Goal: Transaction & Acquisition: Purchase product/service

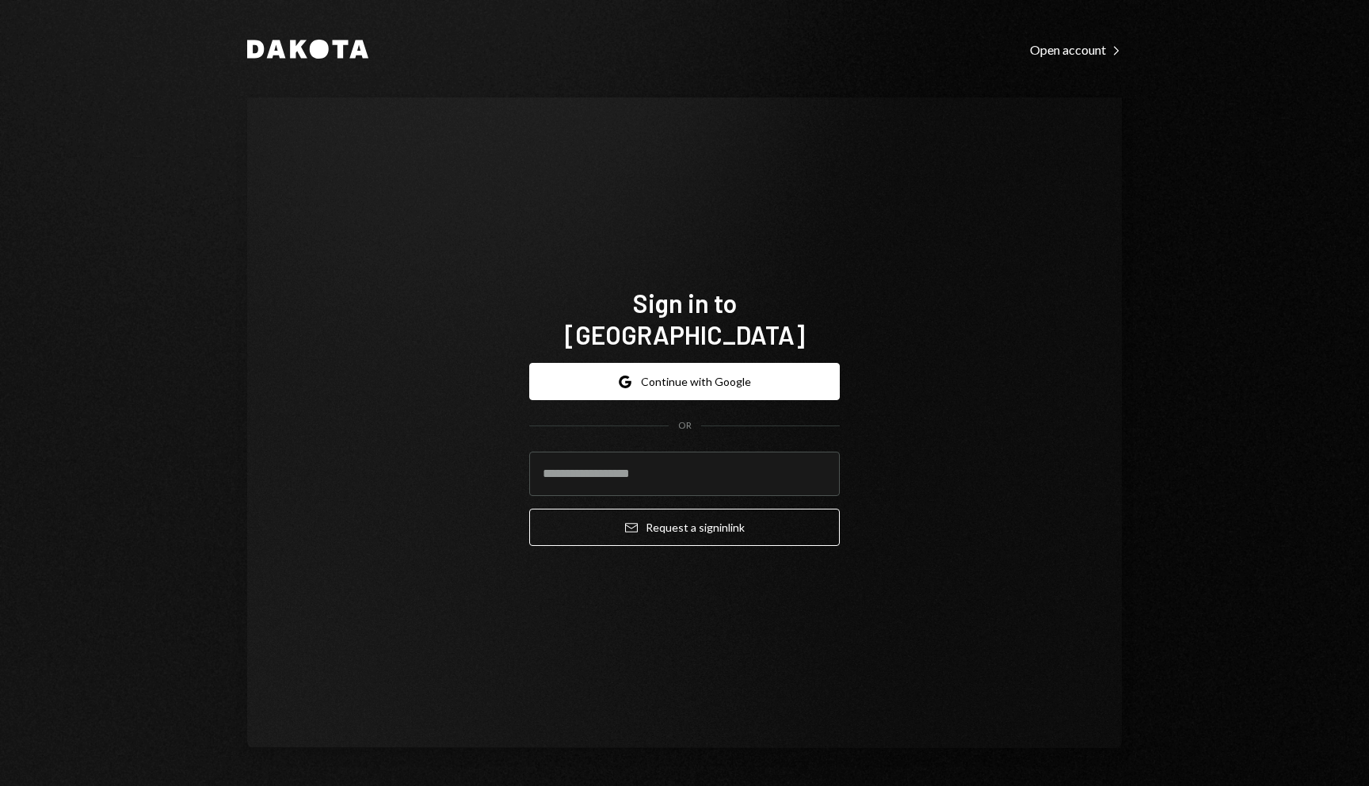
click at [676, 363] on button "Google Continue with Google" at bounding box center [684, 381] width 310 height 37
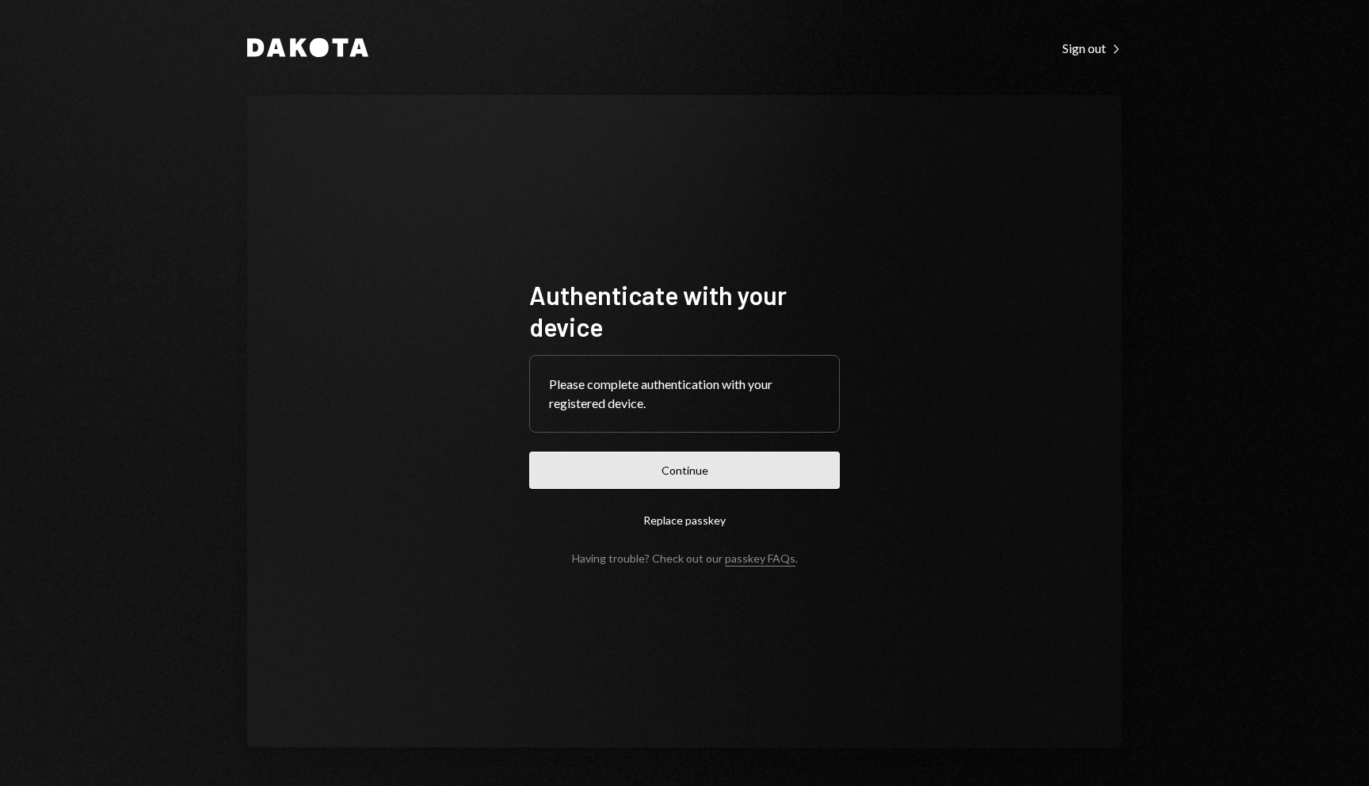
click at [672, 456] on button "Continue" at bounding box center [684, 469] width 310 height 37
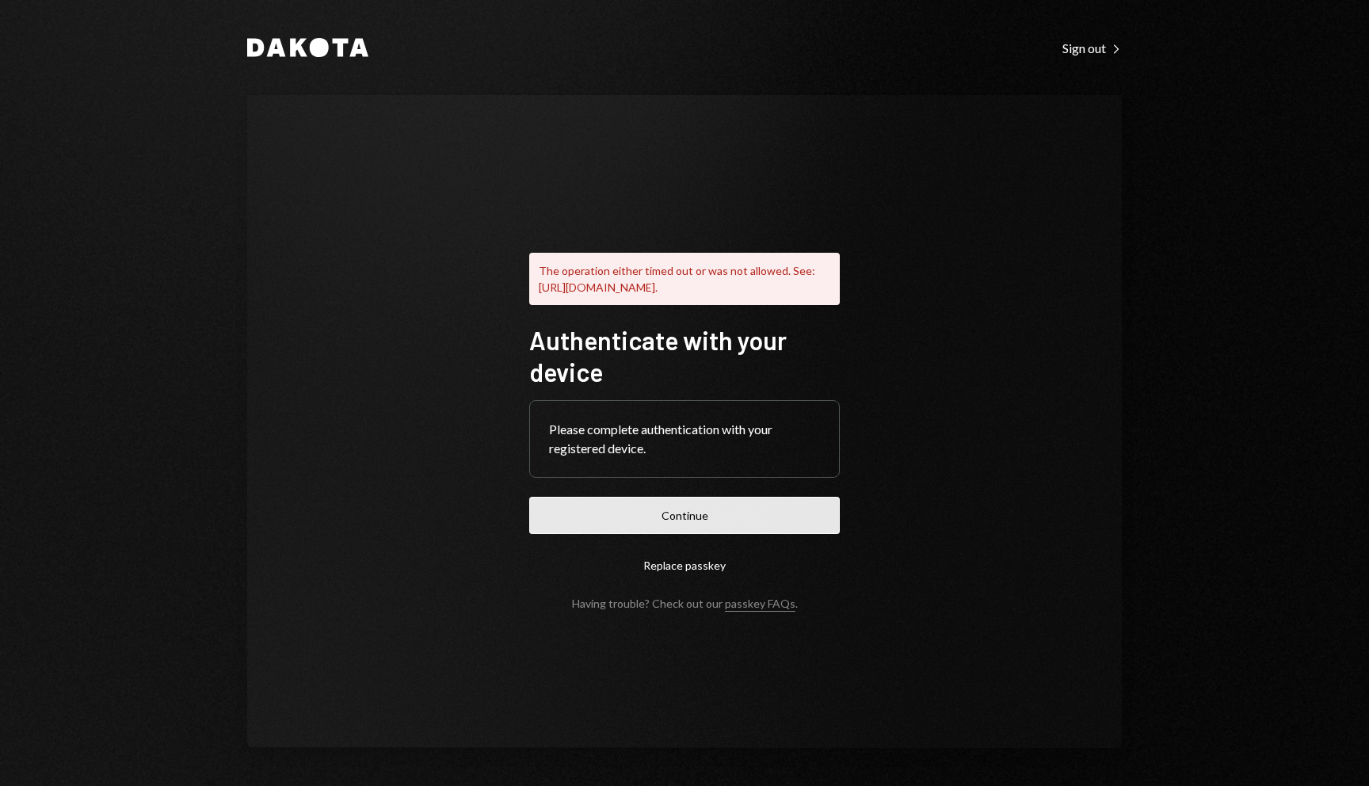
click at [734, 504] on button "Continue" at bounding box center [684, 515] width 310 height 37
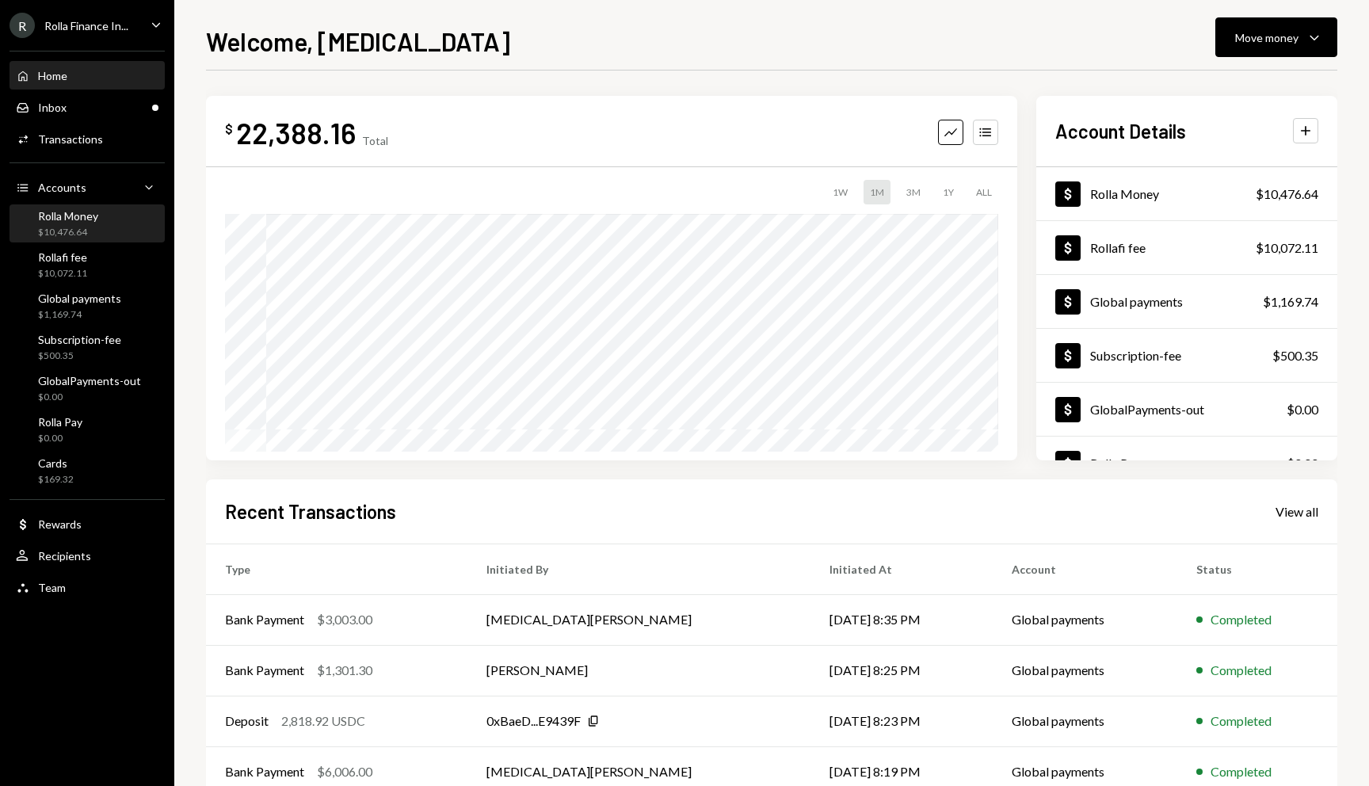
click at [83, 210] on div "Rolla Money" at bounding box center [68, 215] width 60 height 13
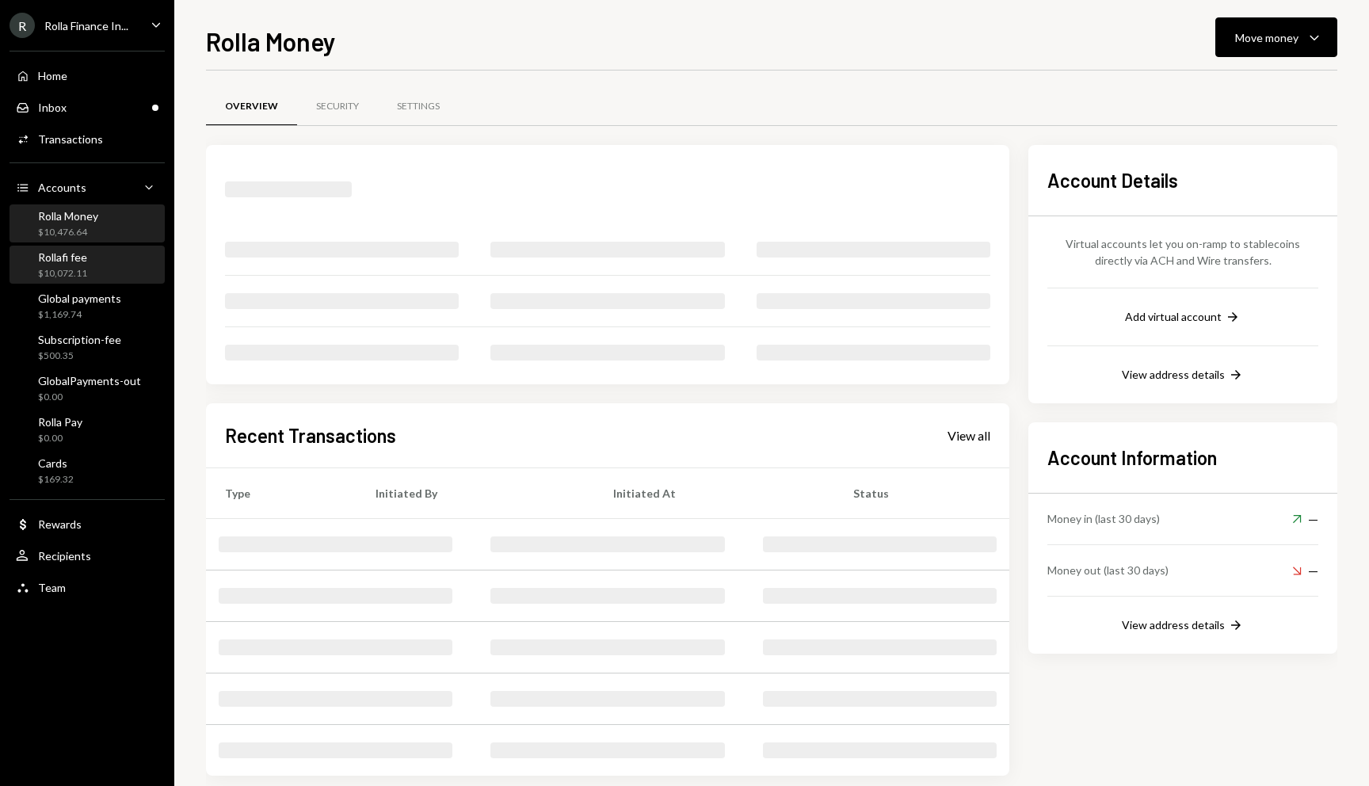
click at [114, 272] on div "Rollafi fee $10,072.11" at bounding box center [87, 265] width 143 height 30
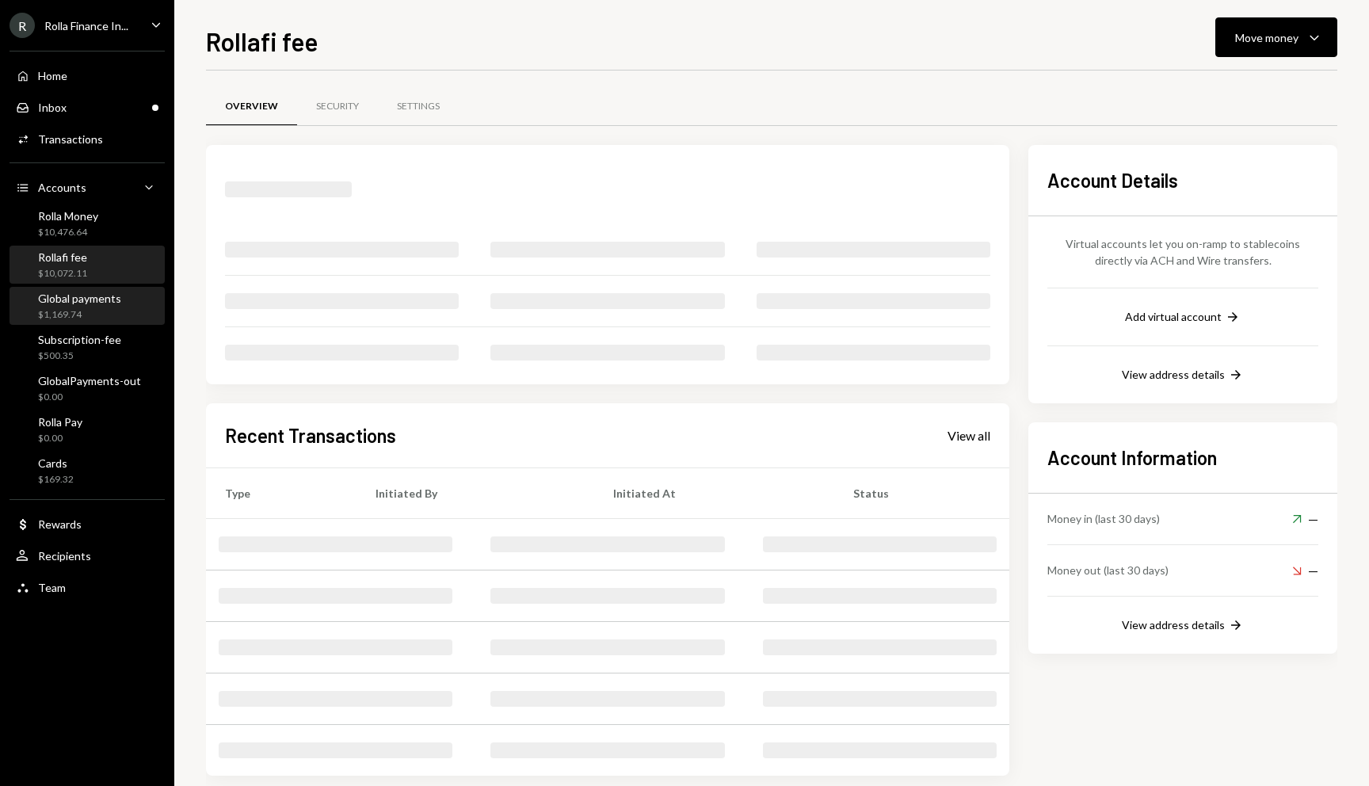
click at [105, 293] on div "Global payments" at bounding box center [79, 297] width 83 height 13
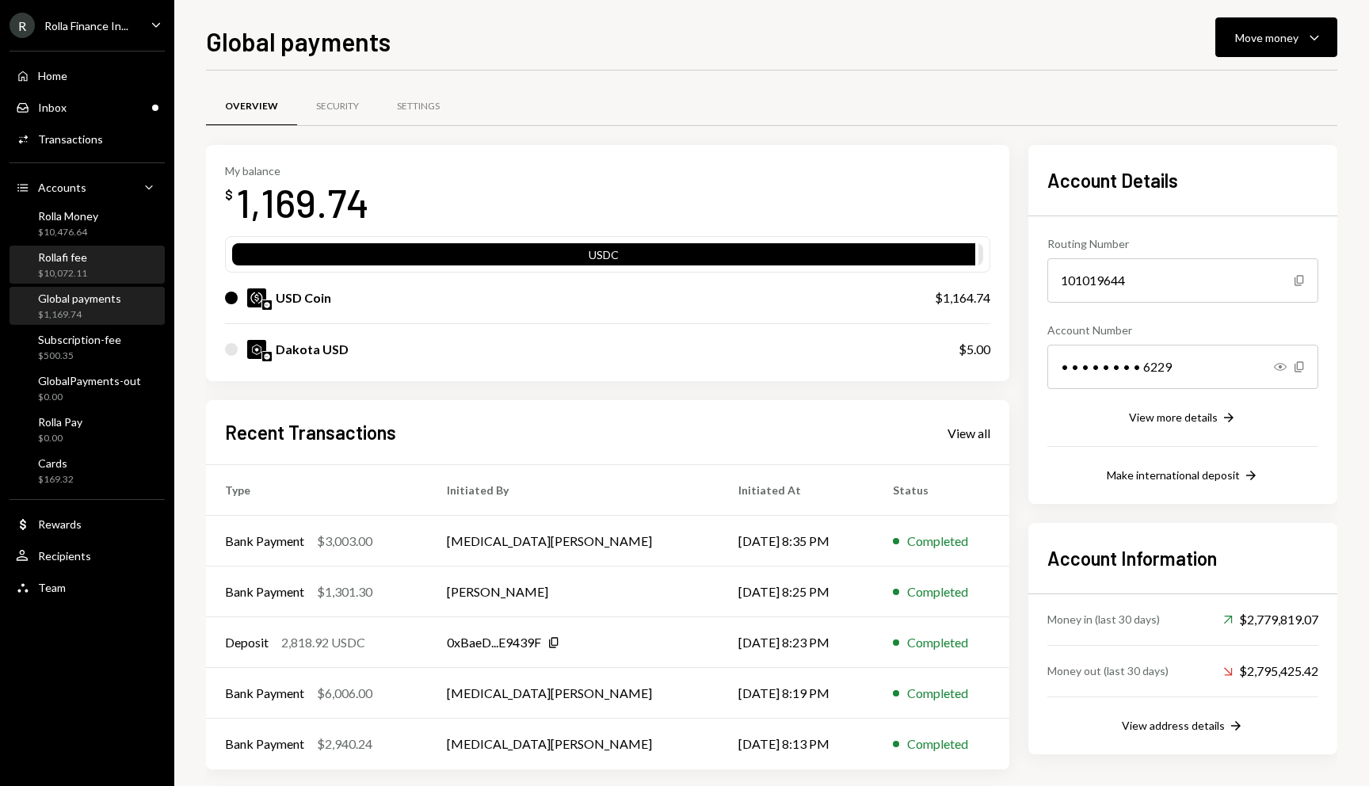
click at [86, 263] on div "Rollafi fee $10,072.11" at bounding box center [87, 265] width 143 height 30
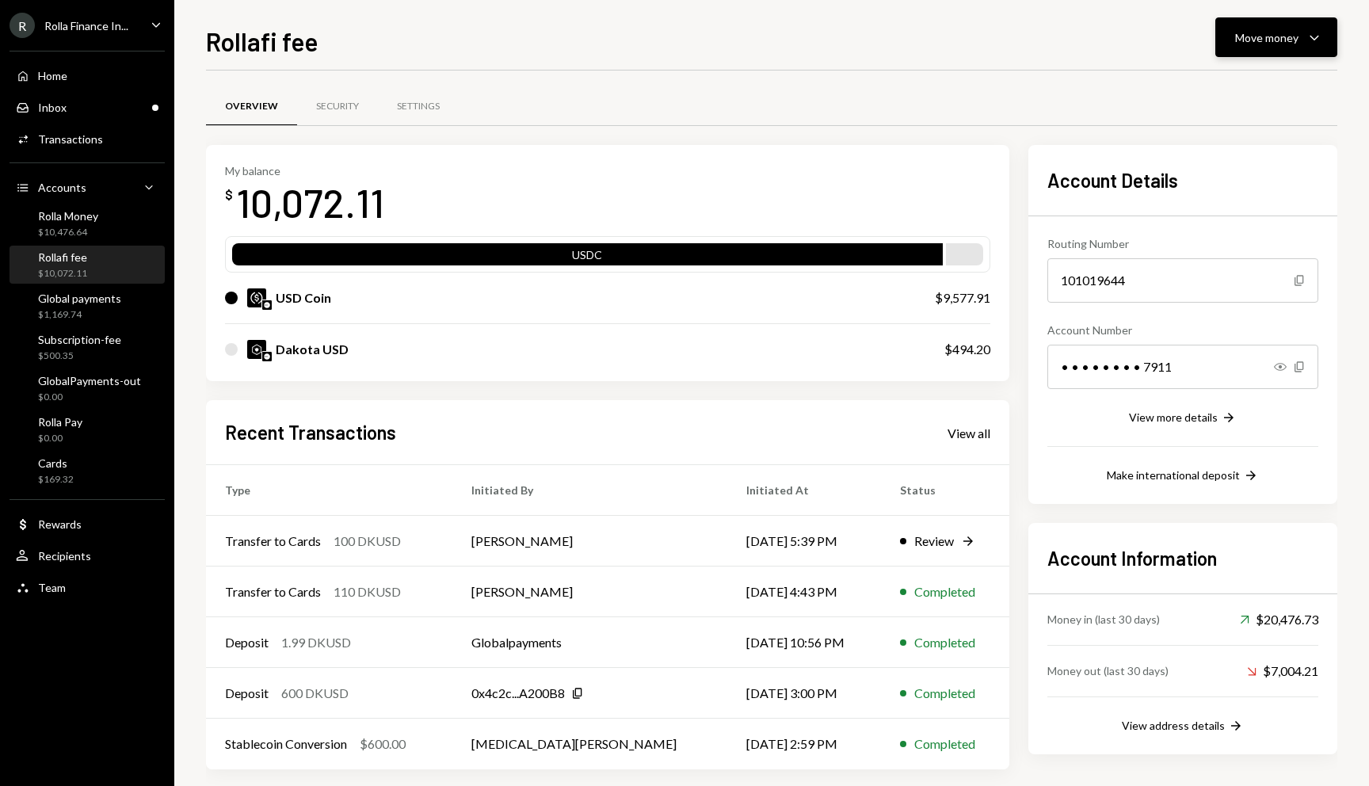
click at [1259, 41] on div "Move money" at bounding box center [1266, 37] width 63 height 17
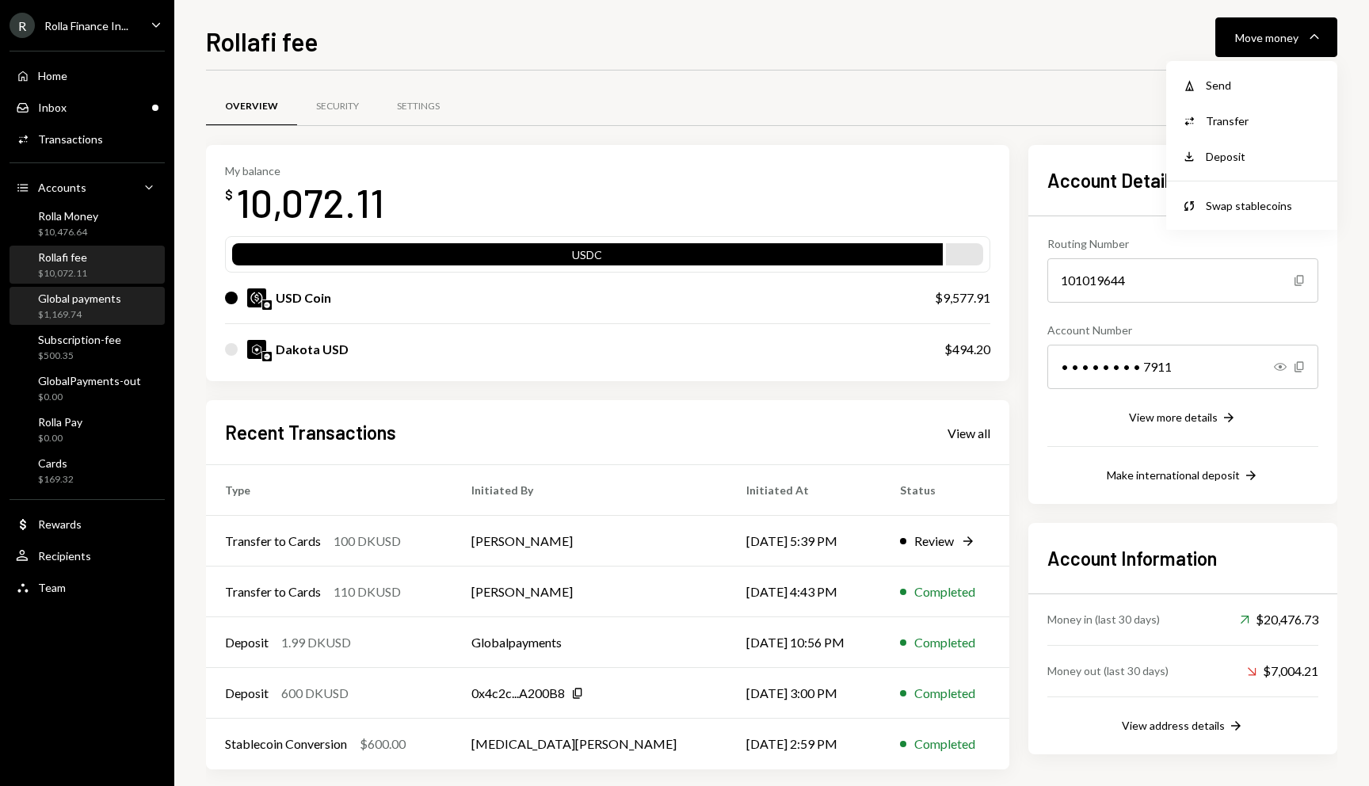
click at [32, 310] on div "Global payments $1,169.74" at bounding box center [68, 306] width 105 height 30
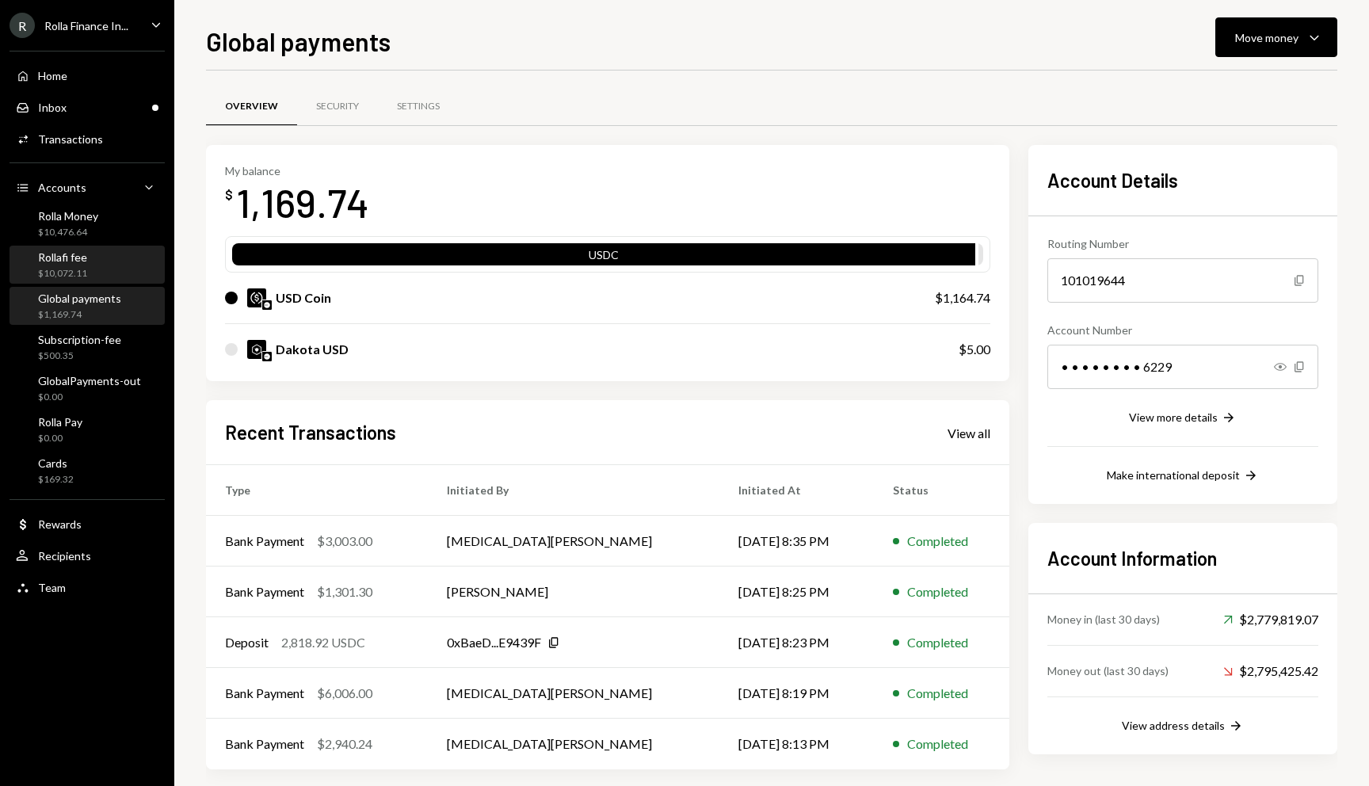
click at [42, 268] on div "$10,072.11" at bounding box center [62, 273] width 49 height 13
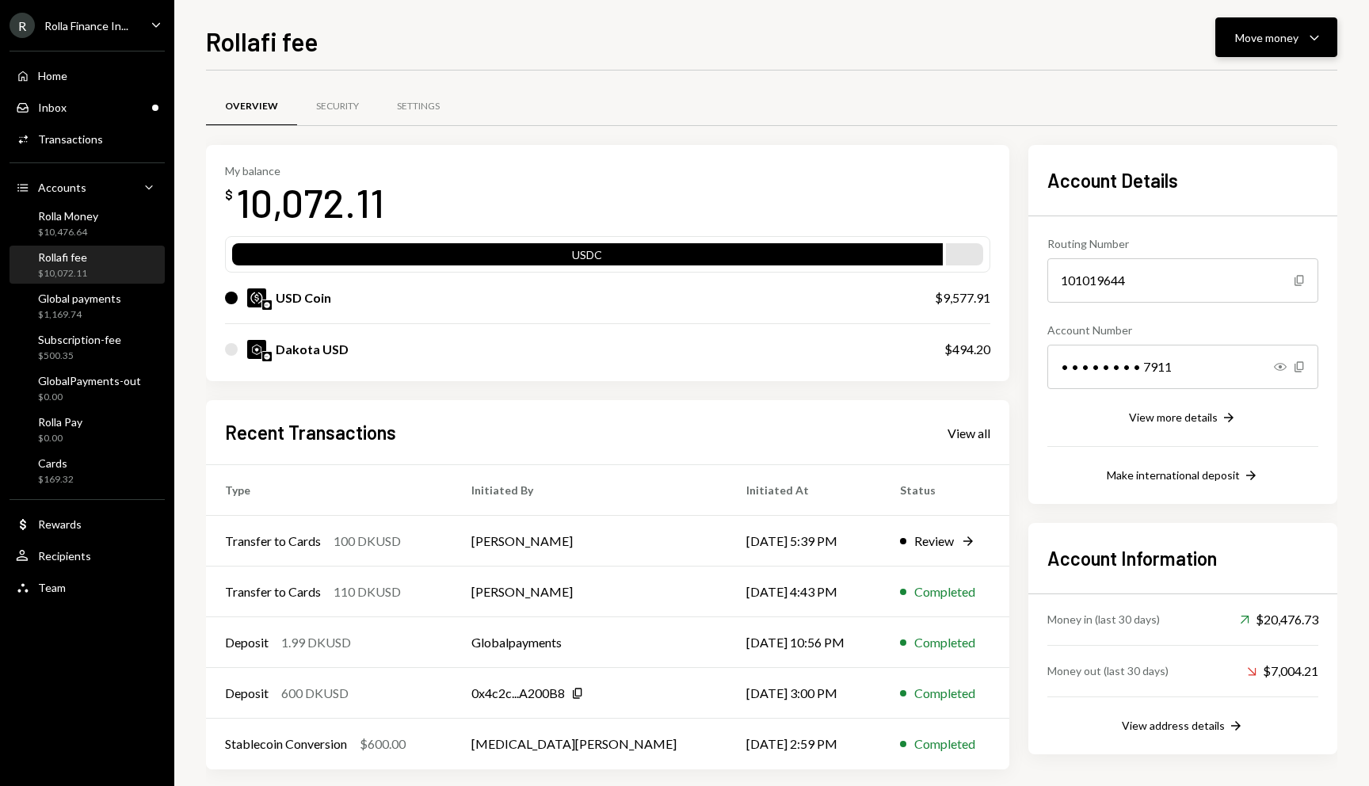
click at [1252, 46] on div "Move money Caret Down" at bounding box center [1276, 37] width 82 height 19
click at [269, 364] on div "Dakota USD $494.20" at bounding box center [607, 349] width 765 height 51
click at [246, 305] on div "USD Coin" at bounding box center [564, 297] width 678 height 19
click at [1258, 51] on button "Move money Caret Down" at bounding box center [1276, 37] width 122 height 40
click at [1226, 192] on div "Swap Swap stablecoins" at bounding box center [1251, 206] width 158 height 36
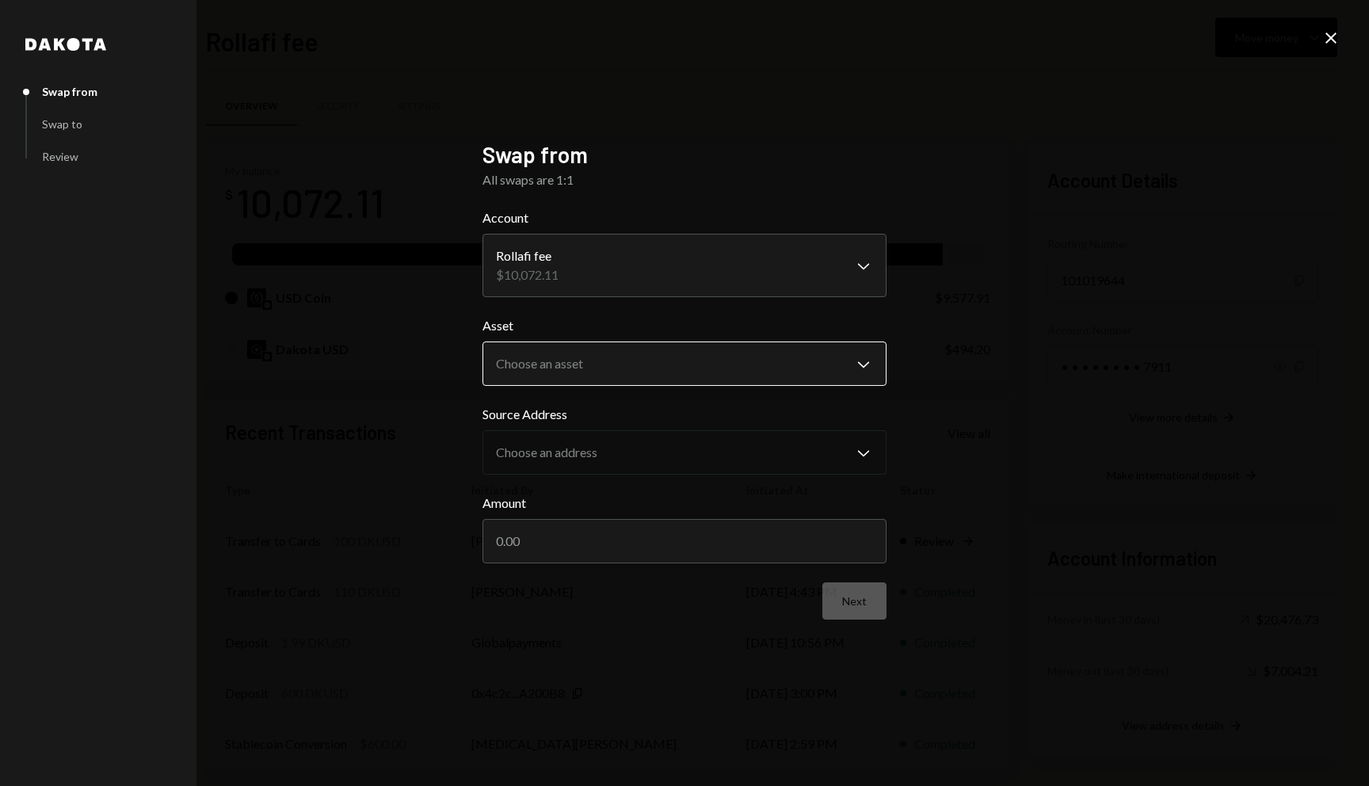
click at [664, 347] on body "R Rolla Finance In... Caret Down Home Home Inbox Inbox Activities Transactions …" at bounding box center [684, 393] width 1369 height 786
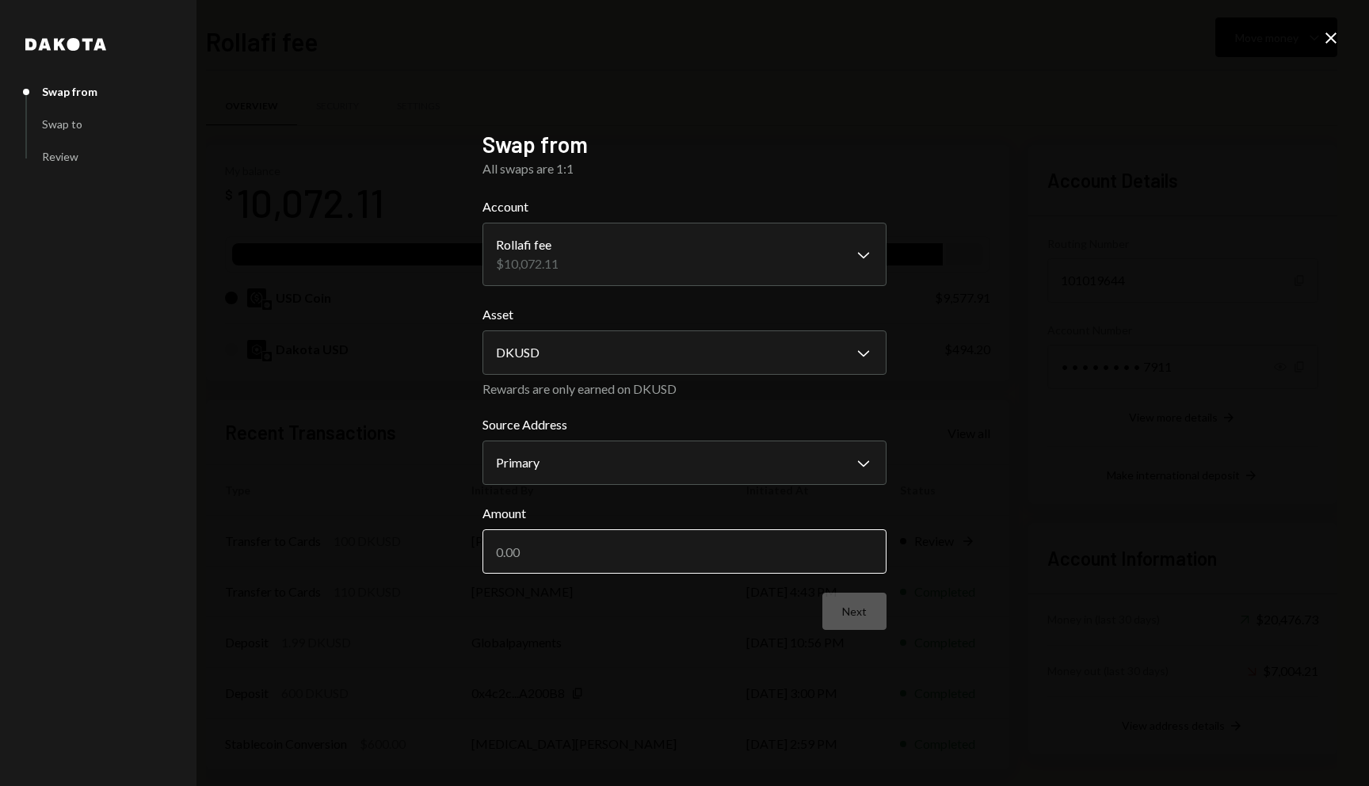
click at [661, 556] on input "Amount" at bounding box center [684, 551] width 404 height 44
type input "1000"
click at [867, 593] on button "Next" at bounding box center [854, 610] width 64 height 37
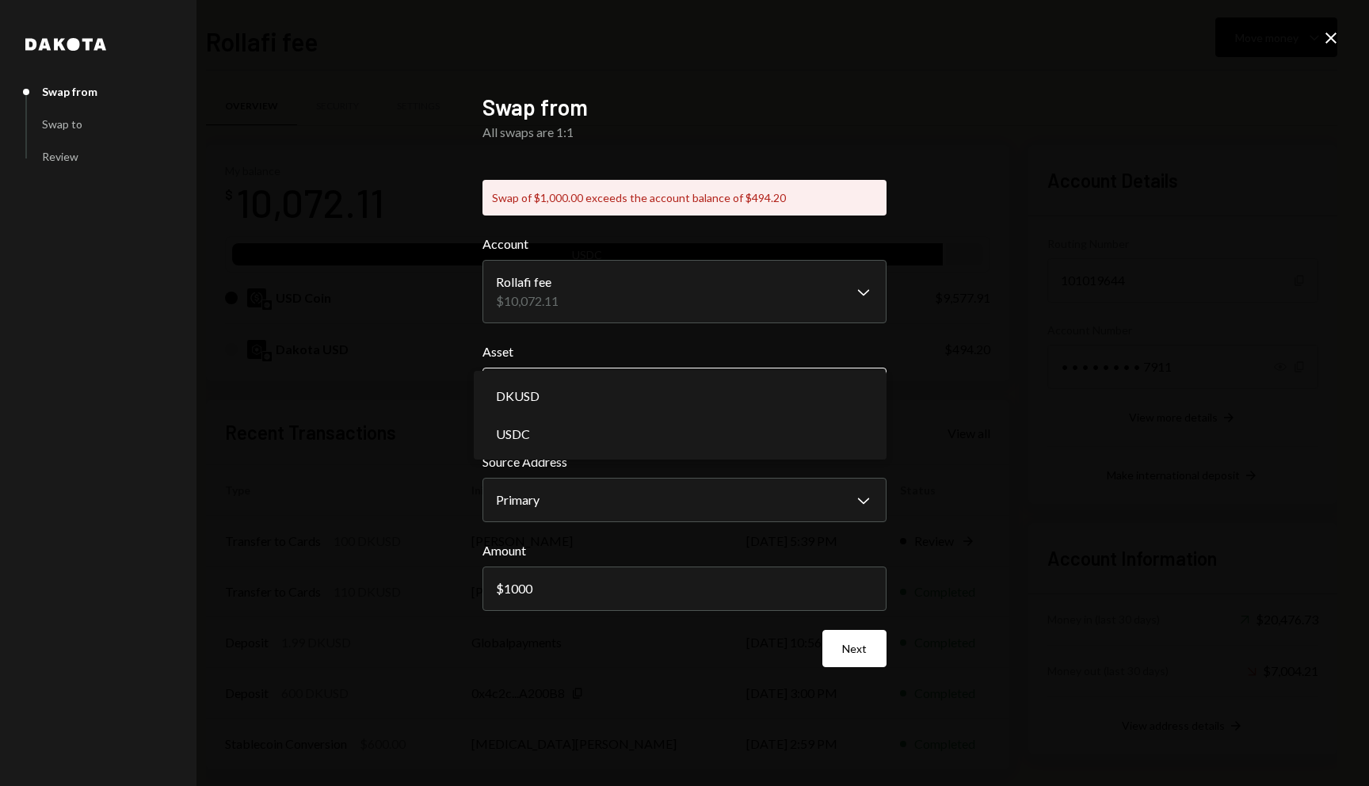
click at [697, 382] on body "R Rolla Finance In... Caret Down Home Home Inbox Inbox Activities Transactions …" at bounding box center [684, 393] width 1369 height 786
select select "****"
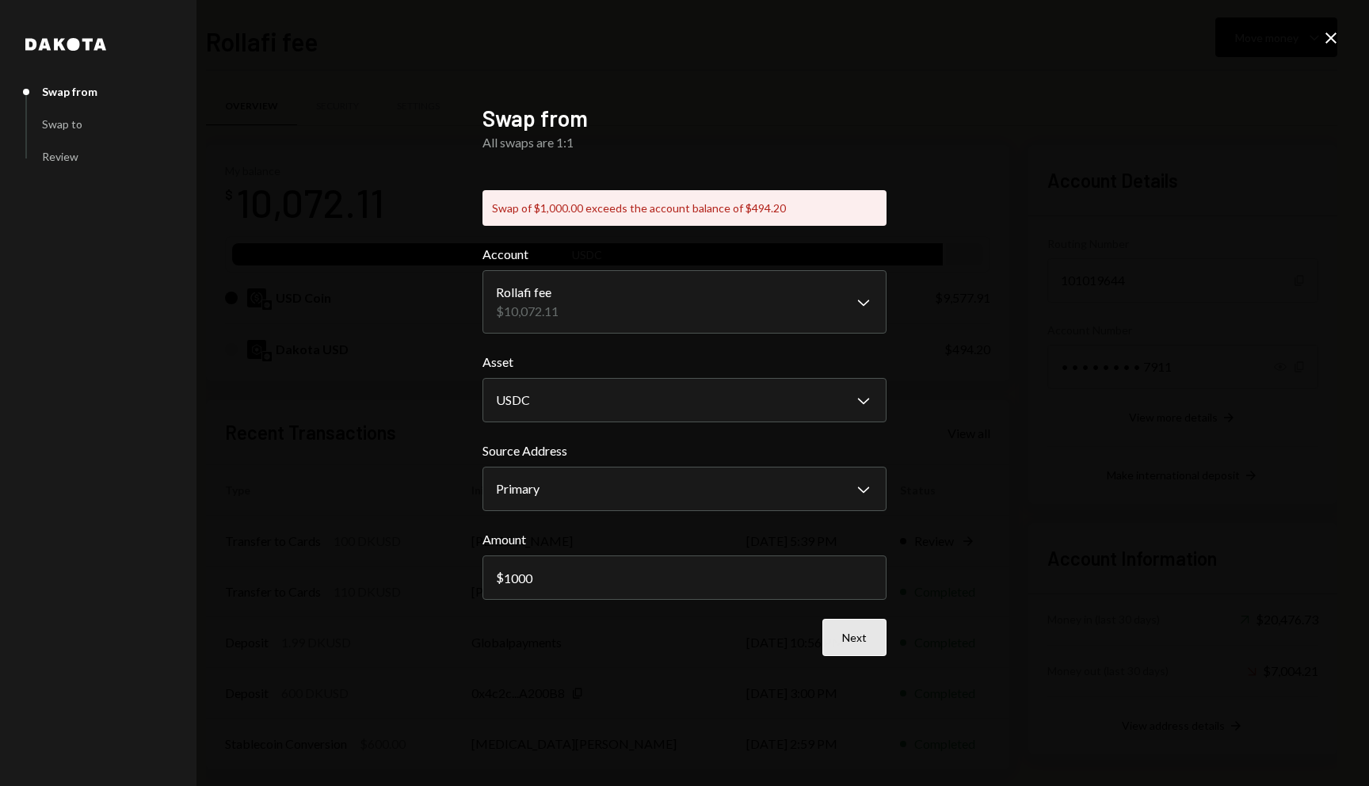
click at [861, 644] on button "Next" at bounding box center [854, 637] width 64 height 37
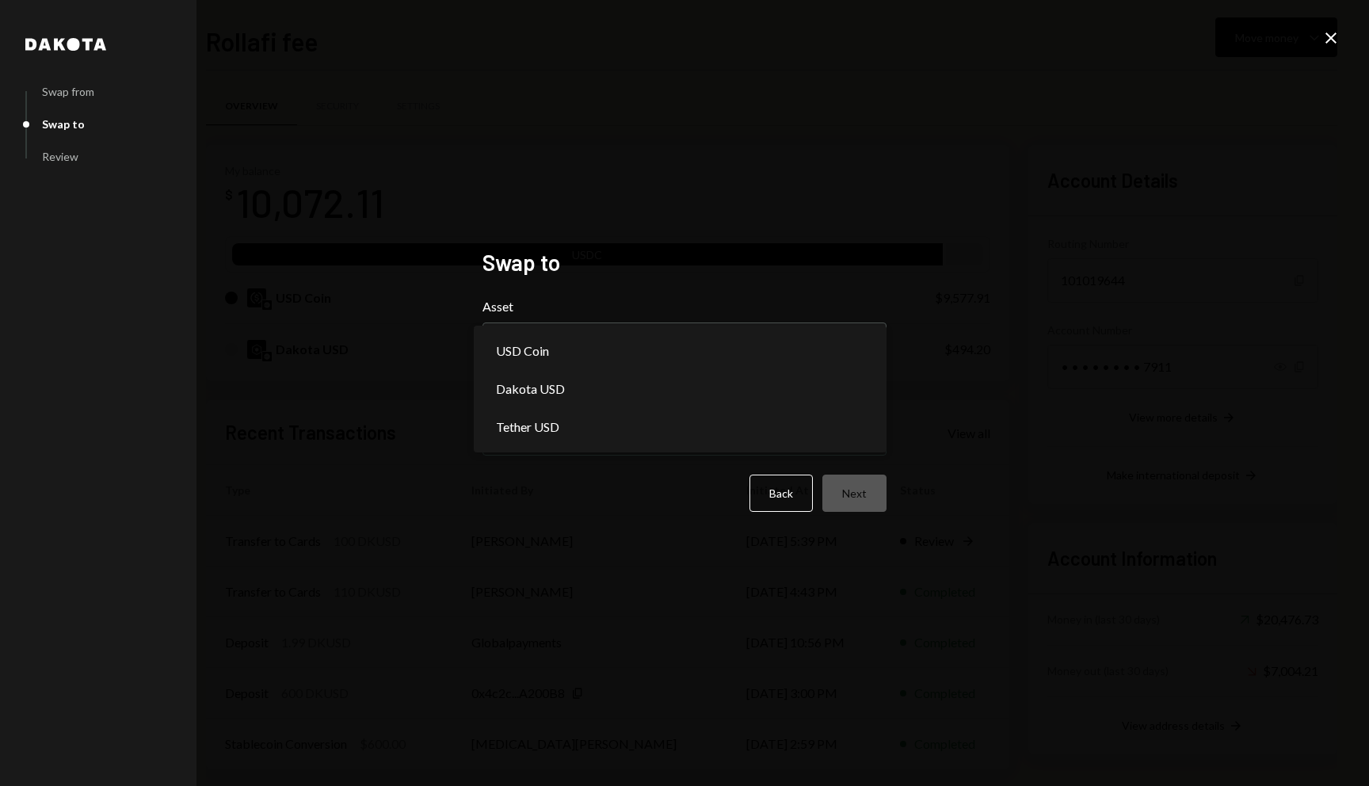
click at [638, 322] on button "Choose an asset Chevron Down" at bounding box center [684, 344] width 404 height 44
select select "*****"
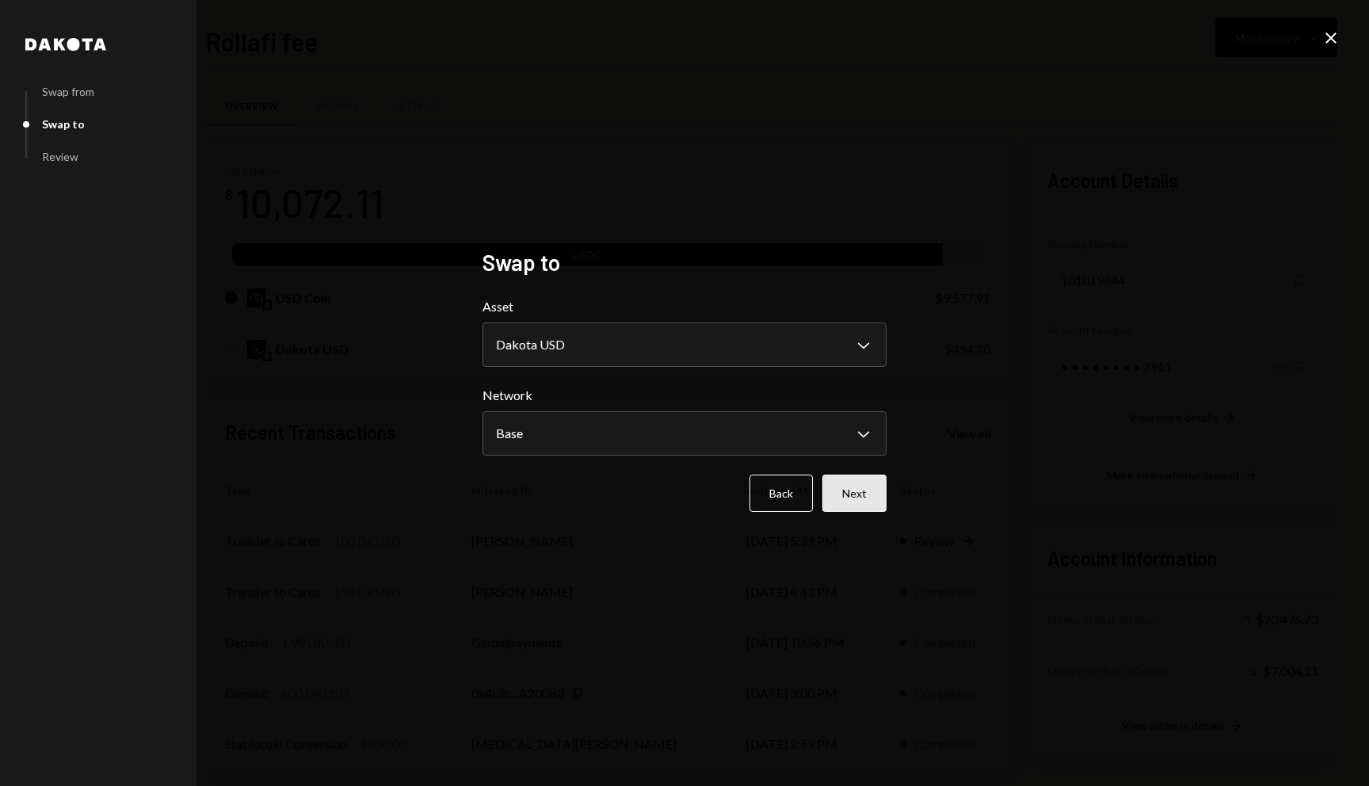
click at [871, 497] on button "Next" at bounding box center [854, 492] width 64 height 37
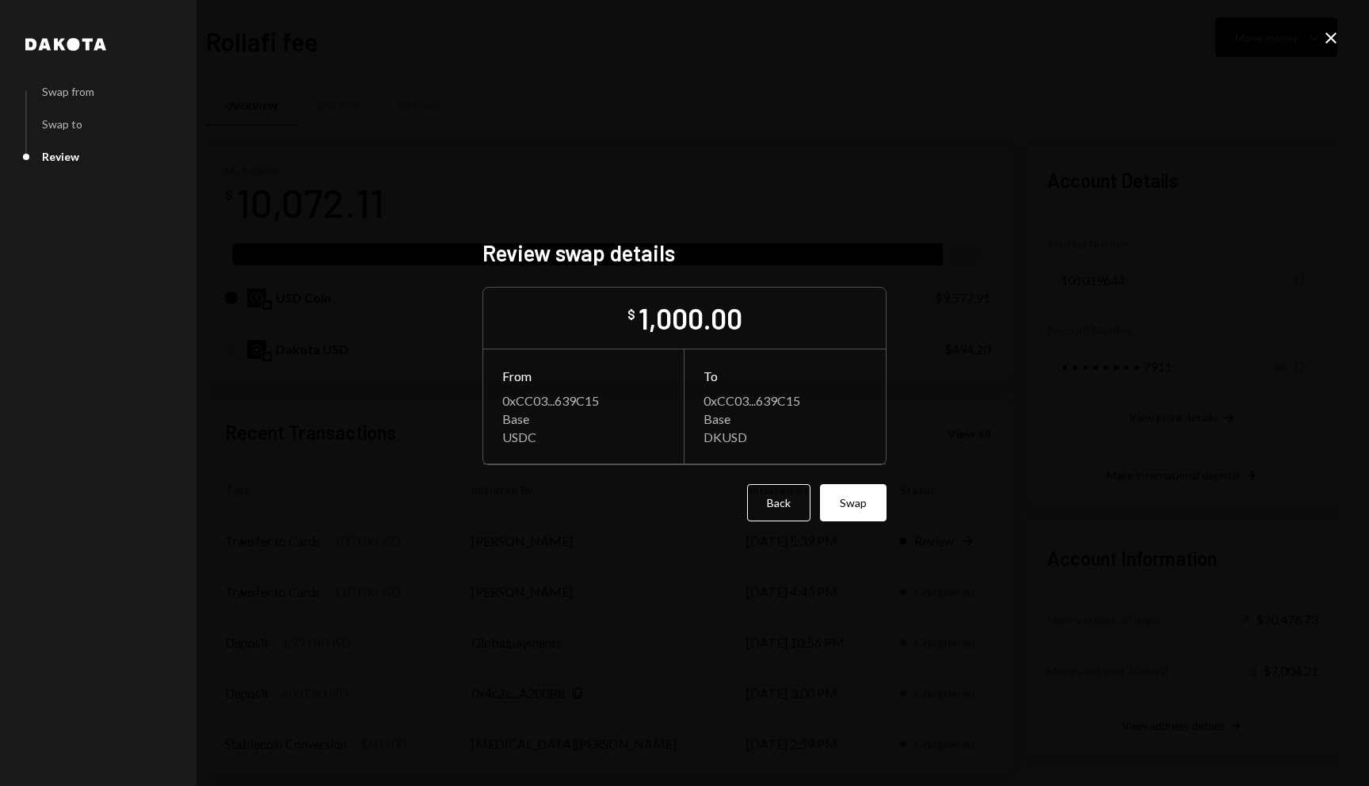
click at [871, 497] on button "Swap" at bounding box center [853, 502] width 67 height 37
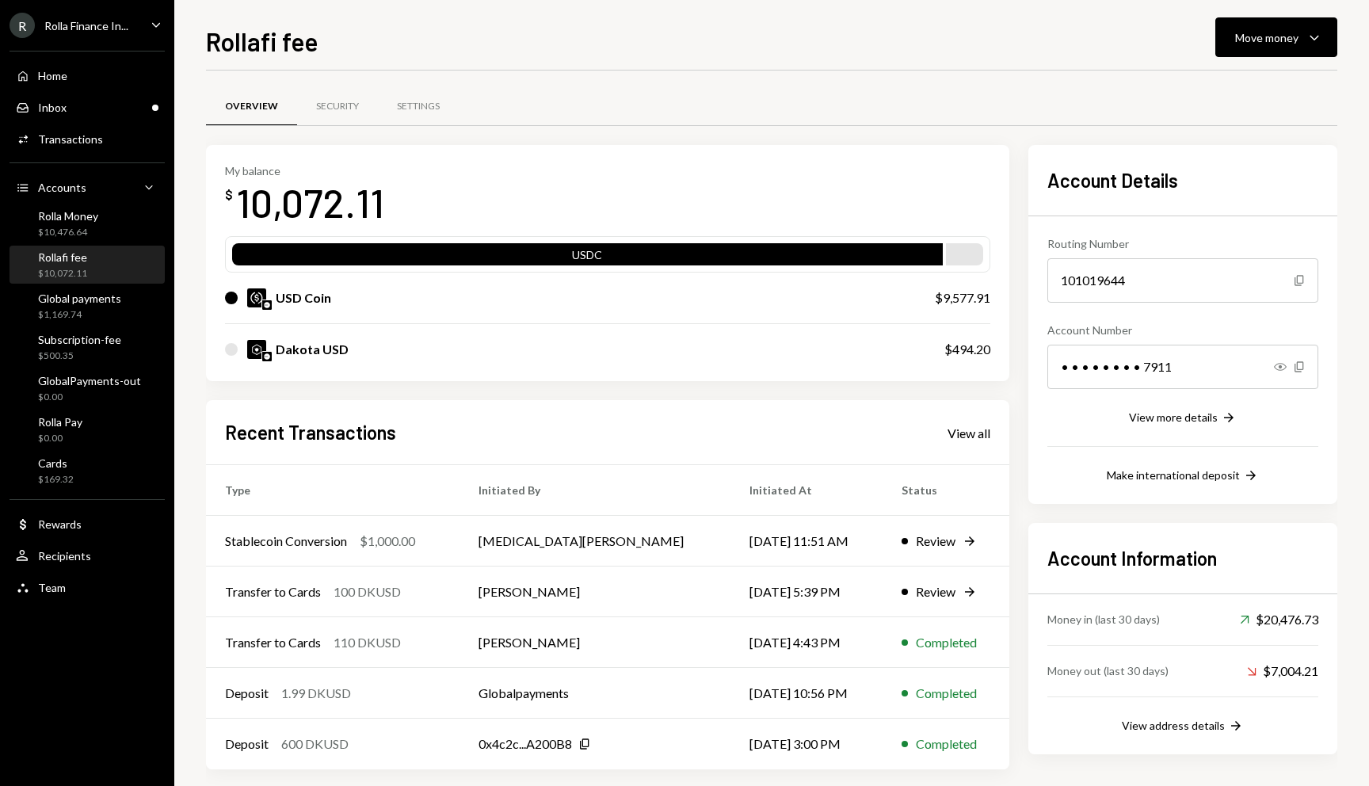
click at [278, 187] on div "10,072.11" at bounding box center [310, 202] width 148 height 50
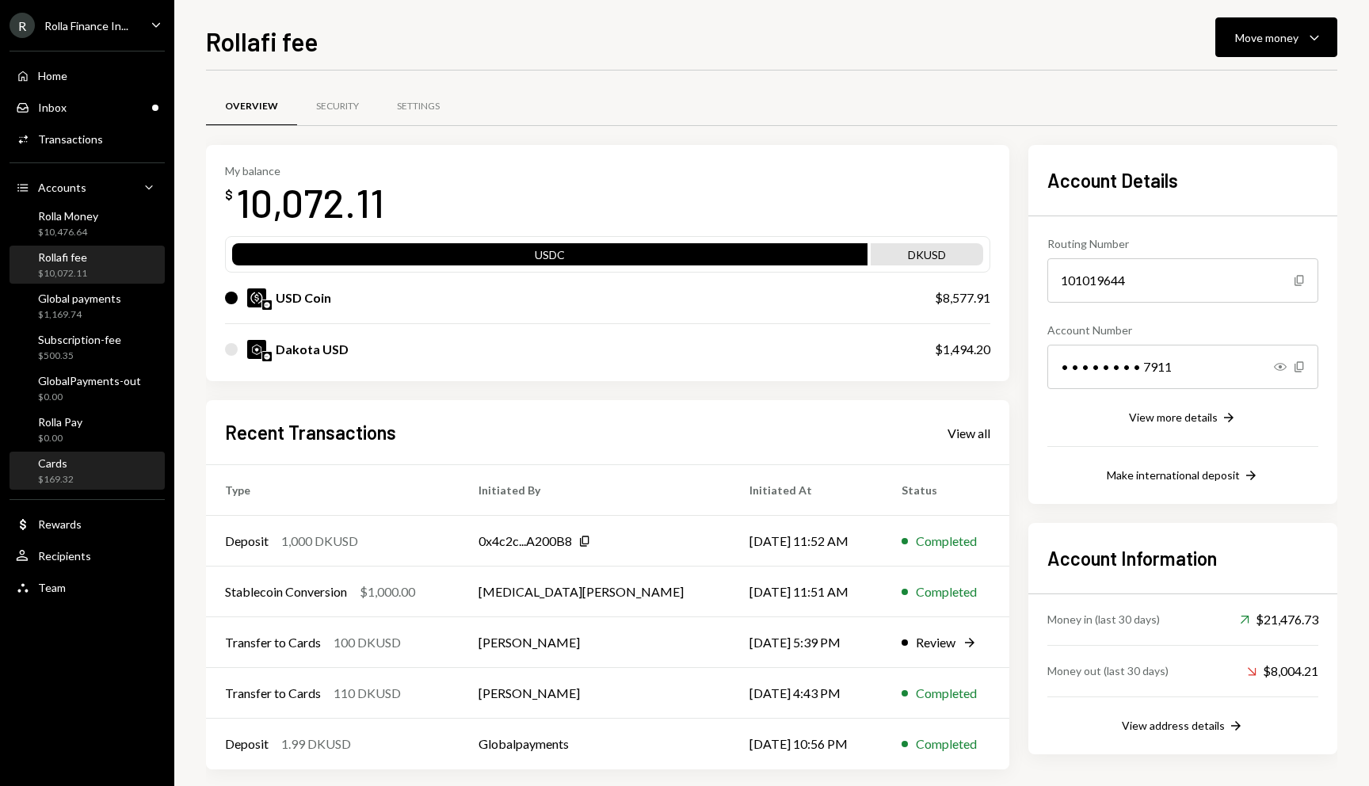
click at [95, 471] on div "Cards $169.32" at bounding box center [87, 471] width 143 height 30
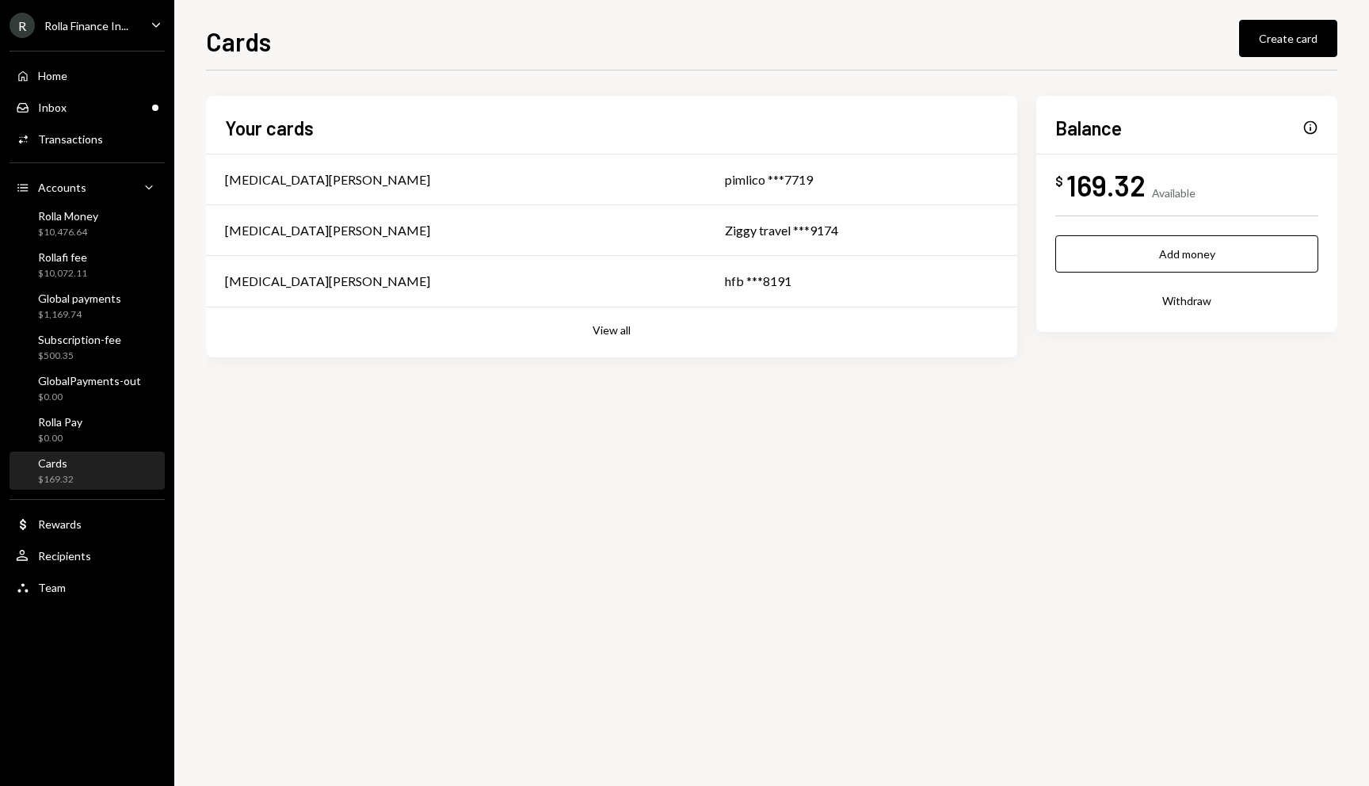
click at [1170, 278] on div "Add money Withdraw" at bounding box center [1186, 277] width 263 height 84
click at [1165, 257] on button "Add money" at bounding box center [1186, 253] width 263 height 37
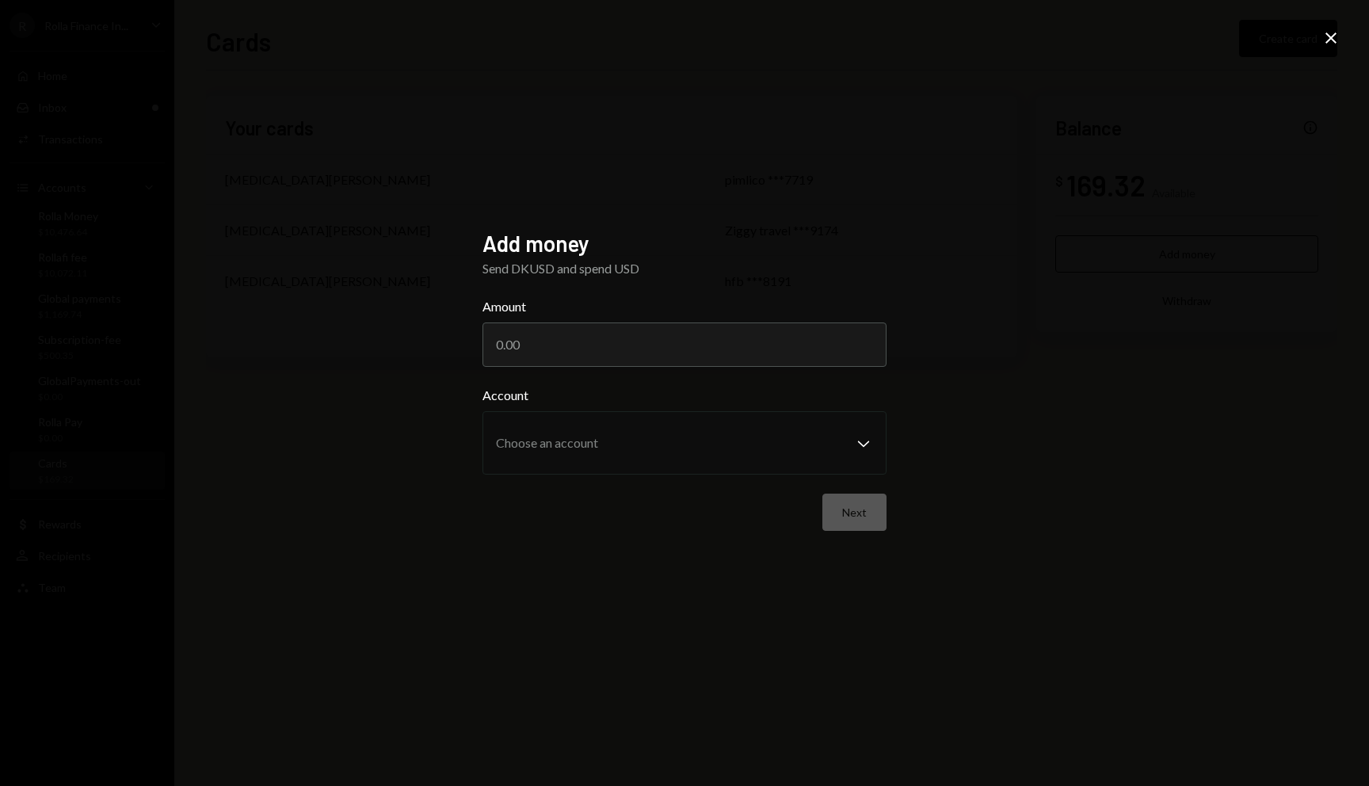
click at [662, 376] on div "Add money Send DKUSD and spend USD Amount Account Choose an account Chevron Dow…" at bounding box center [684, 393] width 404 height 326
click at [664, 346] on input "Amount" at bounding box center [684, 344] width 404 height 44
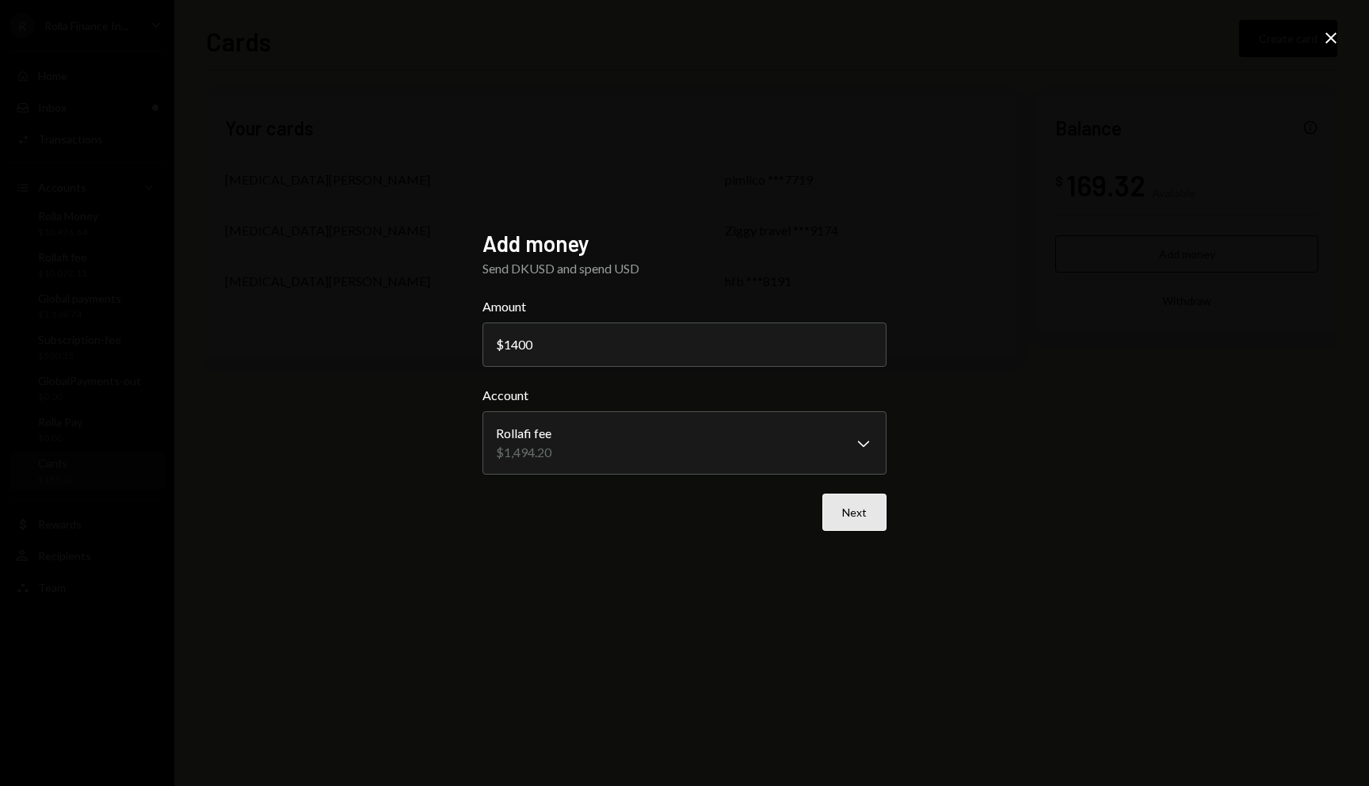
type input "1400"
click at [836, 506] on button "Next" at bounding box center [854, 511] width 64 height 37
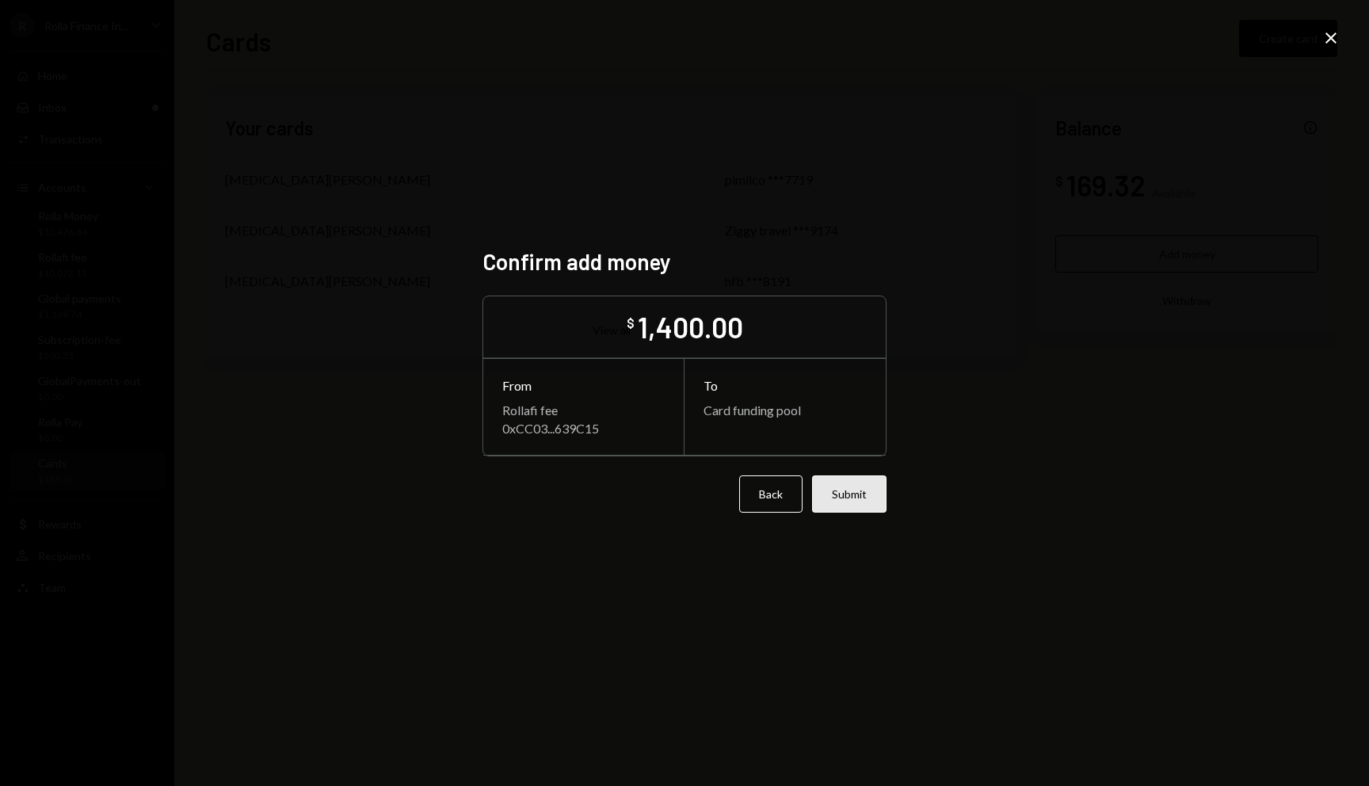
click at [866, 498] on button "Submit" at bounding box center [849, 493] width 74 height 37
